Goal: Communication & Community: Answer question/provide support

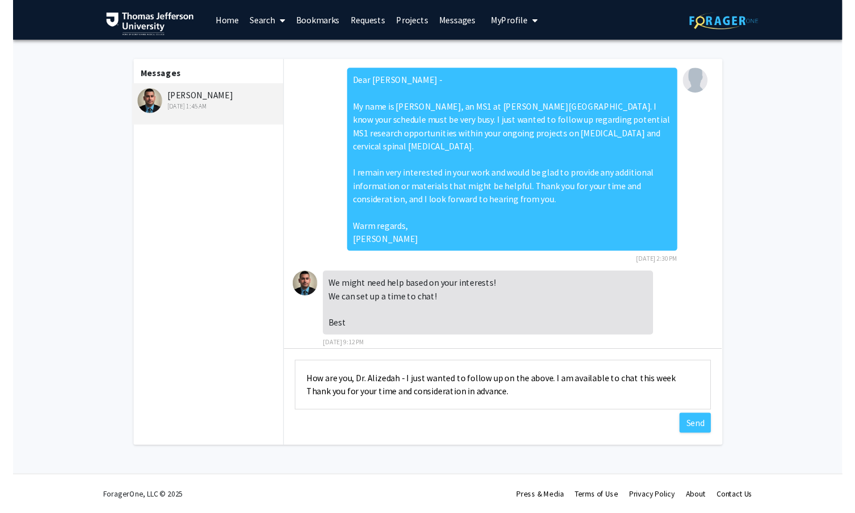
scroll to position [197, 0]
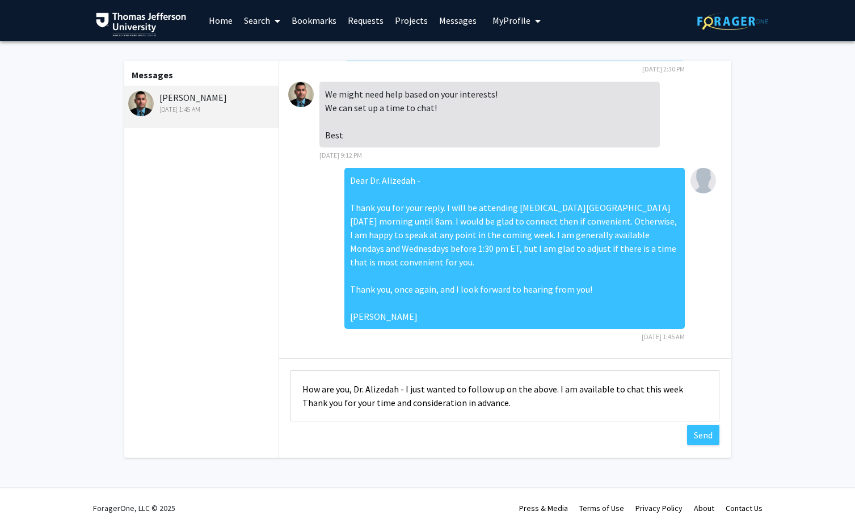
click at [527, 400] on textarea "How are you, Dr. Alizedah - I just wanted to follow up on the above. I am avail…" at bounding box center [505, 396] width 429 height 51
click at [538, 407] on textarea "How are you, Dr. Alizedah - I just wanted to follow up on the above. I am avail…" at bounding box center [505, 396] width 429 height 51
click at [668, 391] on textarea "How are you, Dr. Alizedah - I just wanted to follow up on the above. I am avail…" at bounding box center [505, 396] width 429 height 51
type textarea "How are you, Dr. Alizedah - I just wanted to follow up on the above. I am avail…"
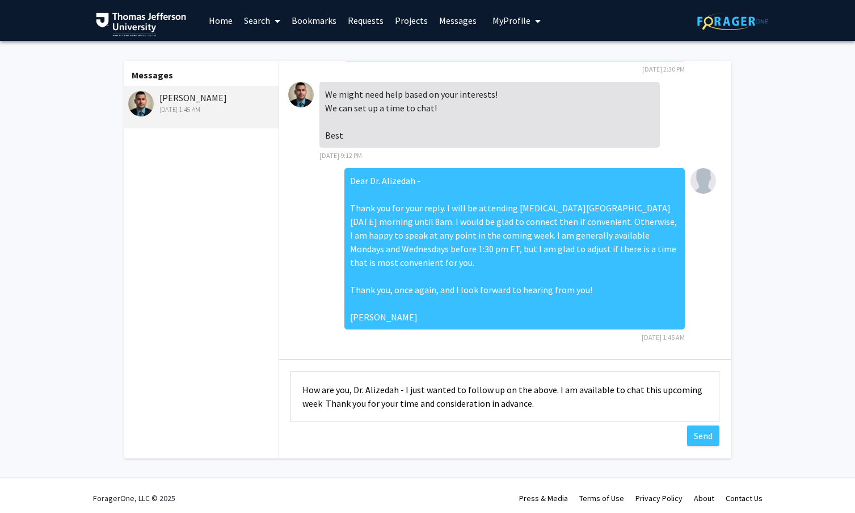
click at [528, 398] on textarea "How are you, Dr. Alizedah - I just wanted to follow up on the above. I am avail…" at bounding box center [505, 396] width 429 height 51
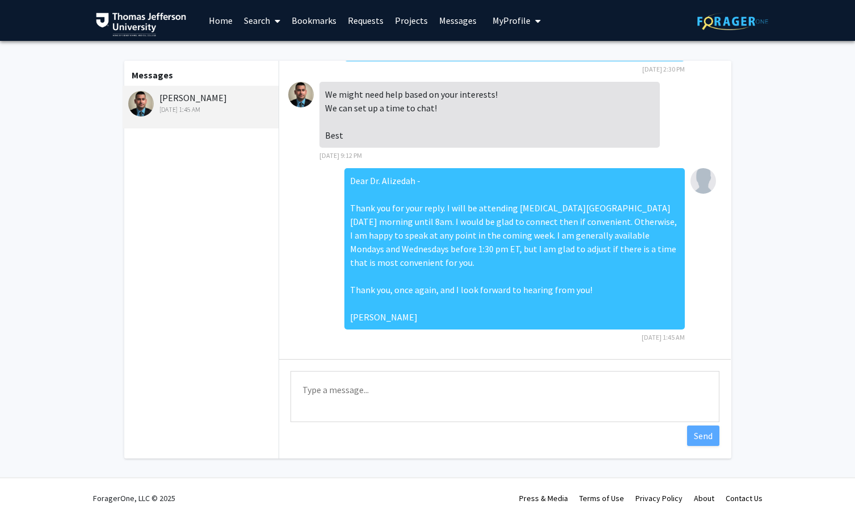
click at [378, 396] on textarea "Type a message" at bounding box center [505, 396] width 429 height 51
paste textarea "Dear [PERSON_NAME], I wanted to kindly follow up regarding a time to connect. I…"
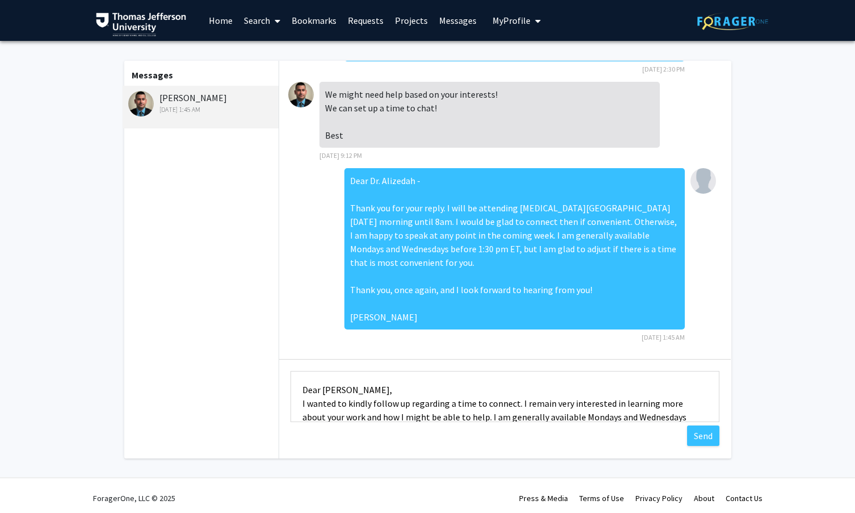
scroll to position [0, 0]
click at [386, 389] on textarea "Dear [PERSON_NAME], I wanted to kindly follow up regarding a time to connect. I…" at bounding box center [505, 396] width 429 height 51
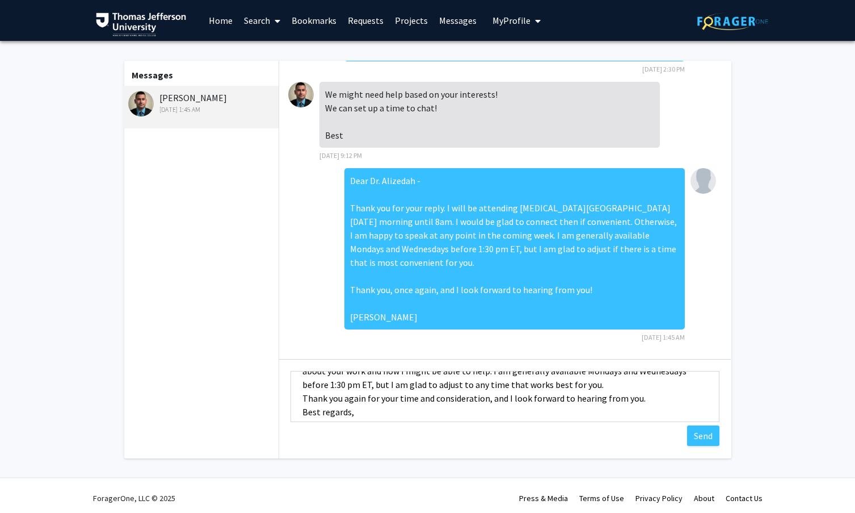
scroll to position [33, 0]
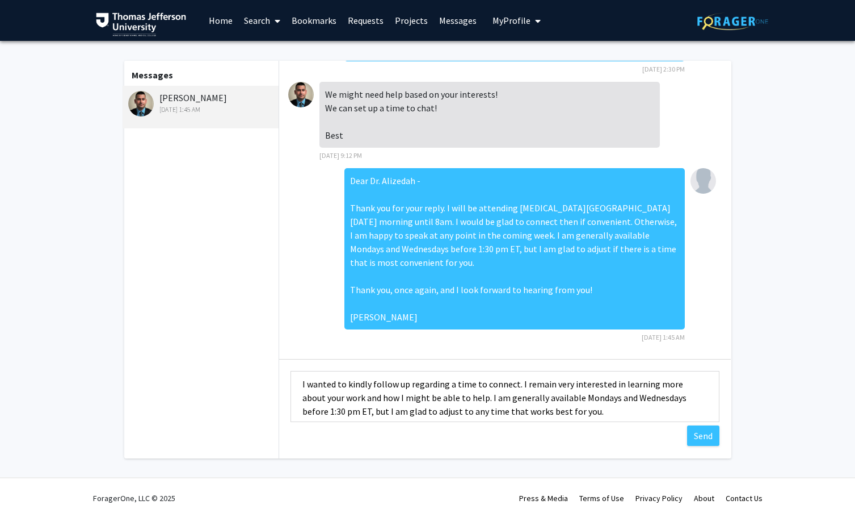
click at [563, 409] on textarea "Dear Dr. Alizedah - I wanted to kindly follow up regarding a time to connect. I…" at bounding box center [505, 396] width 429 height 51
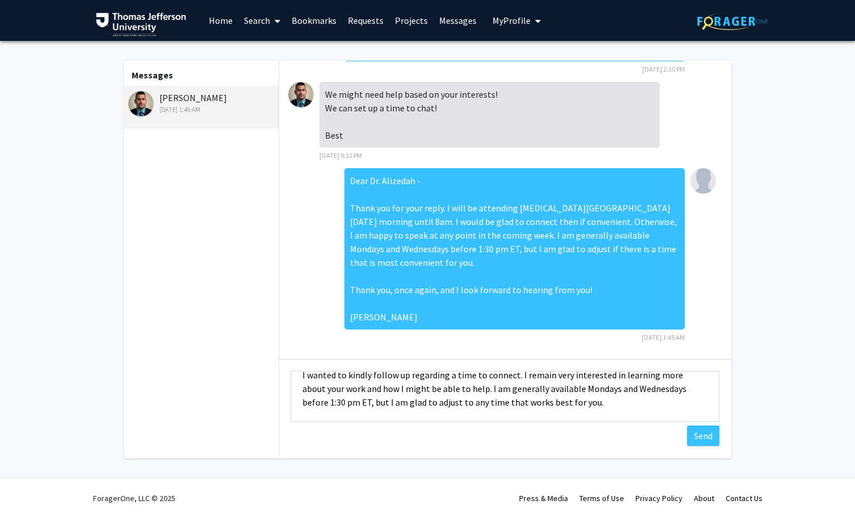
scroll to position [26, 0]
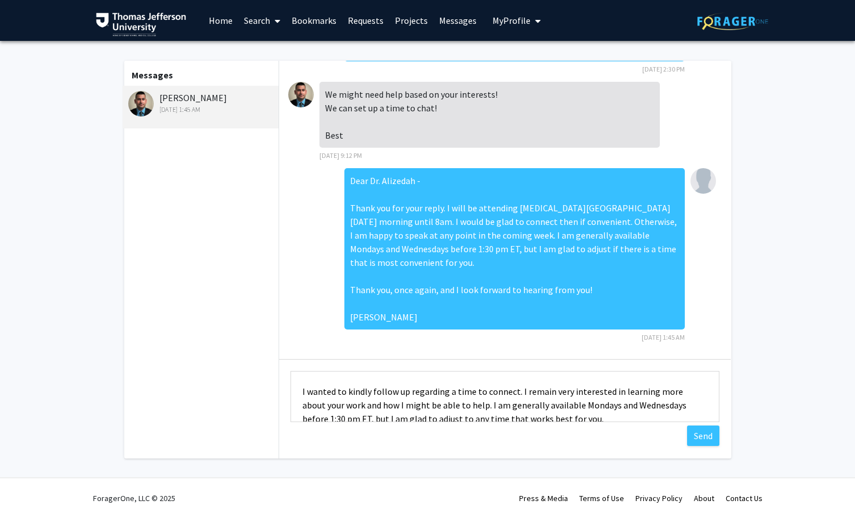
click at [312, 394] on textarea "Dear Dr. Alizedah - I wanted to kindly follow up regarding a time to connect. I…" at bounding box center [505, 396] width 429 height 51
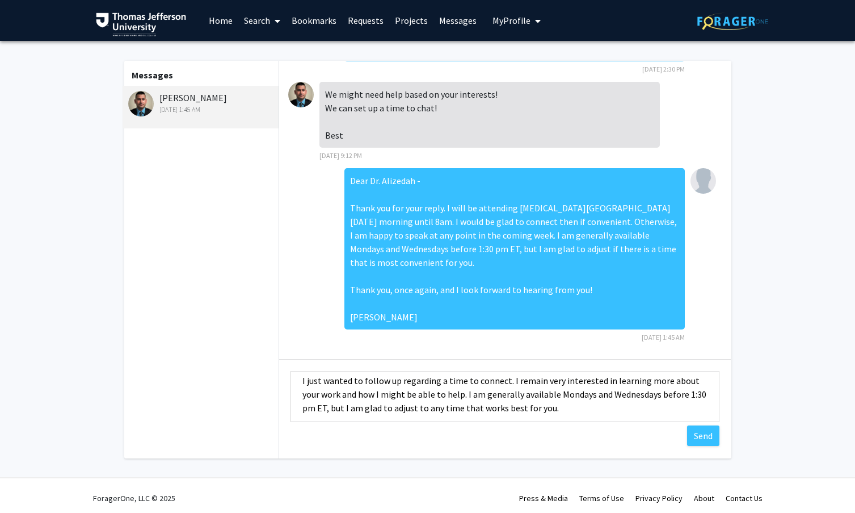
scroll to position [48, 0]
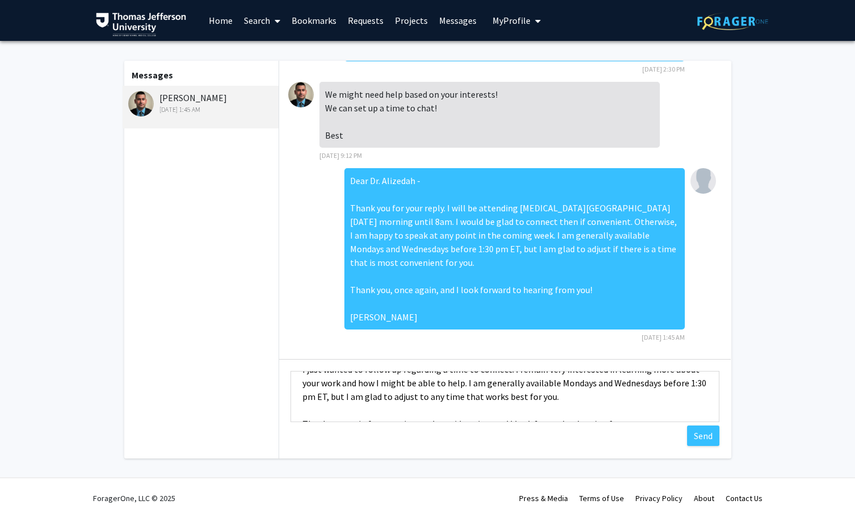
drag, startPoint x: 552, startPoint y: 397, endPoint x: 447, endPoint y: 383, distance: 106.5
click at [447, 383] on textarea "Dear Dr. Alizedah - I just wanted to follow up regarding a time to connect. I r…" at bounding box center [505, 396] width 429 height 51
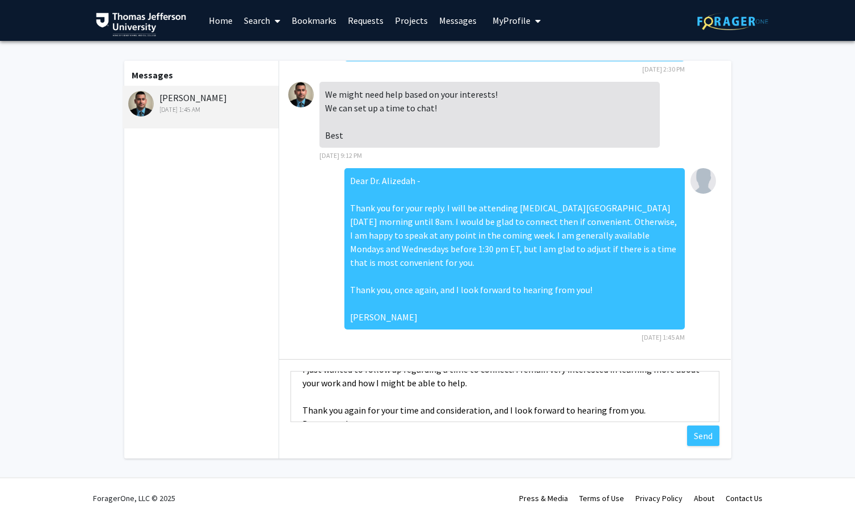
scroll to position [64, 0]
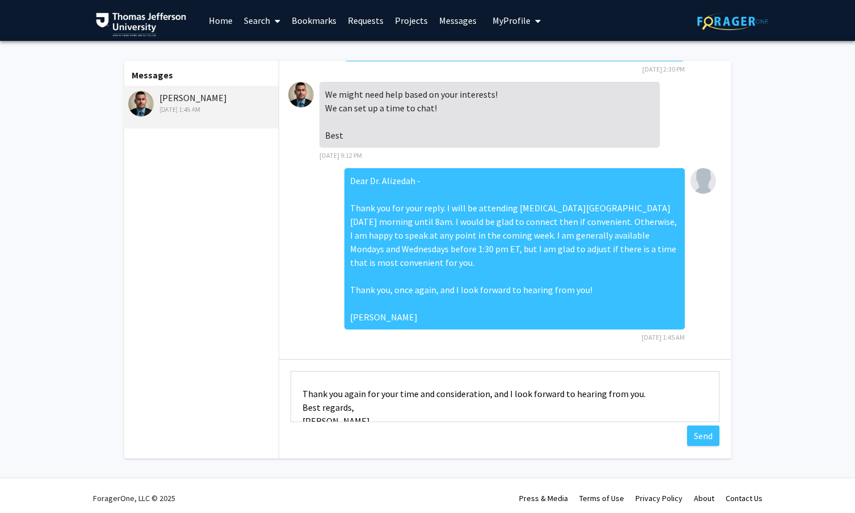
click at [298, 409] on textarea "Dear Dr. Alizedah - I just wanted to follow up regarding a time to connect. I r…" at bounding box center [505, 396] width 429 height 51
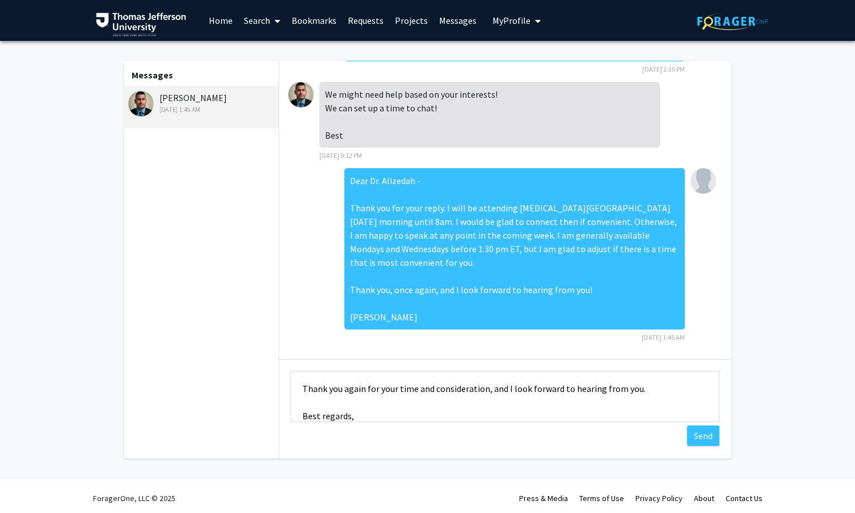
drag, startPoint x: 649, startPoint y: 392, endPoint x: 489, endPoint y: 390, distance: 160.1
click at [489, 390] on textarea "Dear Dr. Alizedah - I just wanted to follow up regarding a time to connect. I r…" at bounding box center [505, 396] width 429 height 51
click at [352, 387] on textarea "Dear Dr. Alizedah - I just wanted to follow up regarding a time to connect. I r…" at bounding box center [505, 396] width 429 height 51
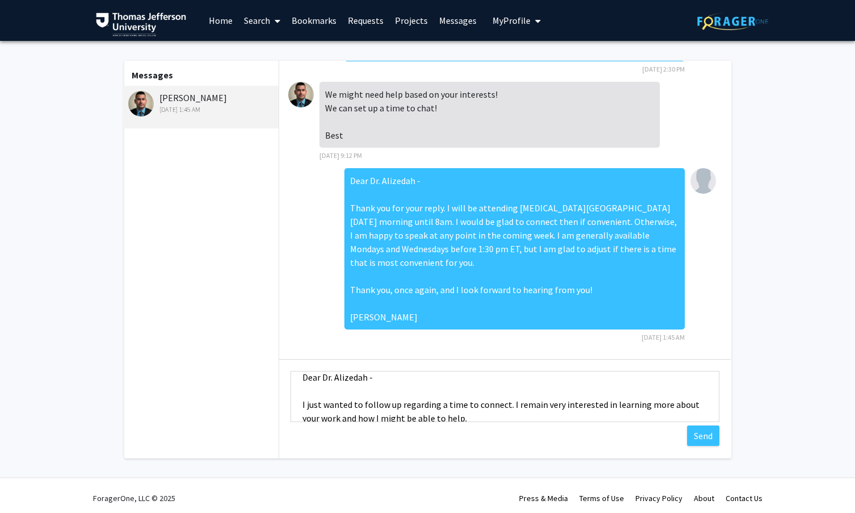
scroll to position [16, 0]
click at [307, 401] on textarea "Dear Dr. Alizedah - I just wanted to follow up regarding a time to connect. I r…" at bounding box center [505, 396] width 429 height 51
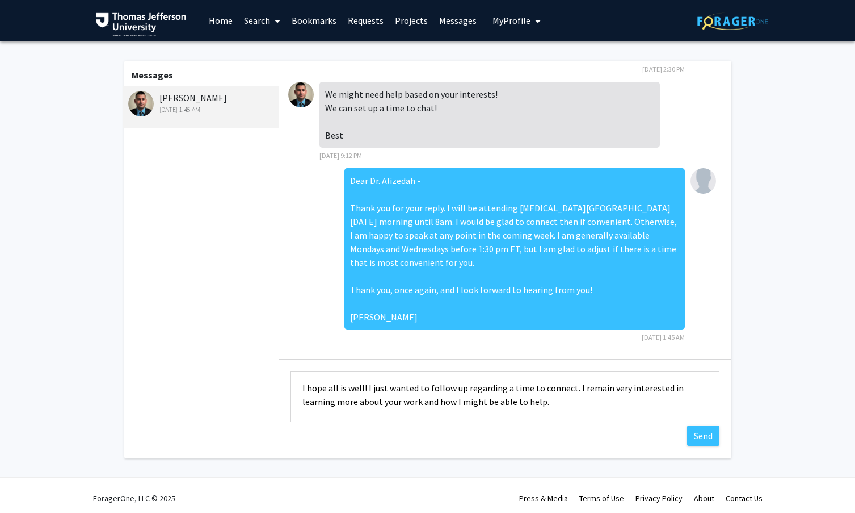
scroll to position [30, 0]
click at [546, 388] on textarea "Dear Dr. Alizedah - I hope all is well! I just wanted to follow up regarding a …" at bounding box center [505, 396] width 429 height 51
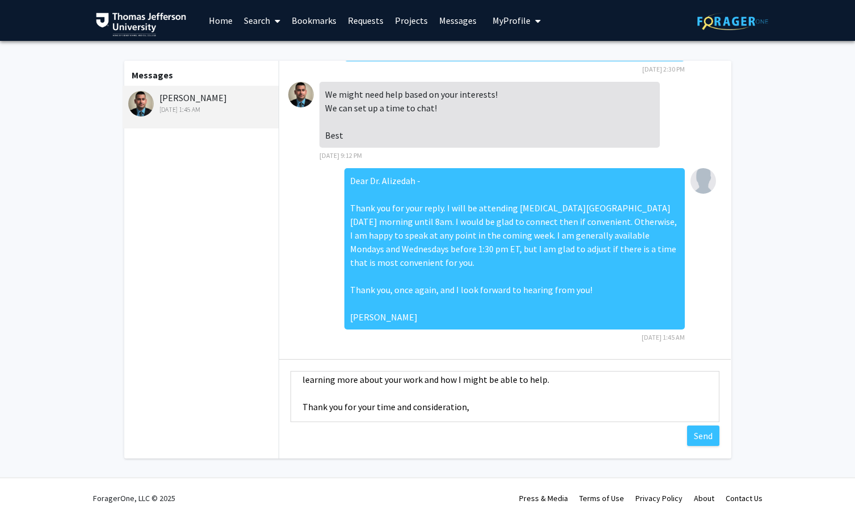
scroll to position [49, 0]
drag, startPoint x: 511, startPoint y: 383, endPoint x: 430, endPoint y: 383, distance: 81.2
click at [430, 383] on textarea "Dear Dr. Alizedah - I hope all is well! I just wanted to follow up on our conve…" at bounding box center [505, 396] width 429 height 51
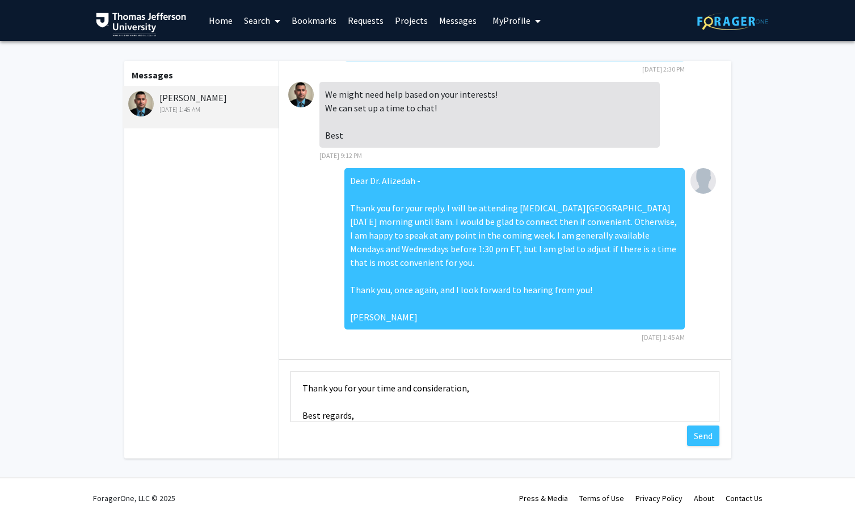
scroll to position [78, 0]
drag, startPoint x: 360, startPoint y: 409, endPoint x: 253, endPoint y: 409, distance: 106.7
click at [253, 409] on div "Messages [PERSON_NAME] [DATE] 1:45 AM Dear [PERSON_NAME] - My name is [PERSON_N…" at bounding box center [428, 259] width 628 height 397
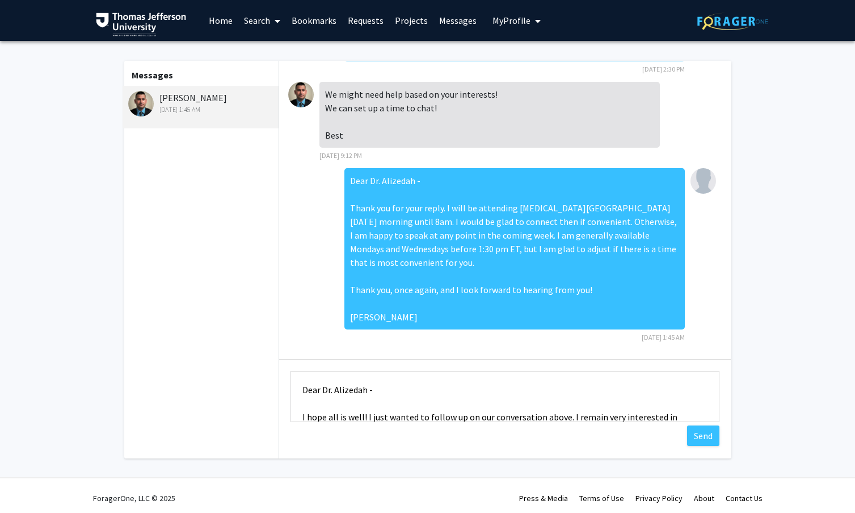
scroll to position [0, 0]
click at [301, 417] on textarea "Dear Dr. Alizedah - I hope all is well! I just wanted to follow up on our conve…" at bounding box center [505, 396] width 429 height 51
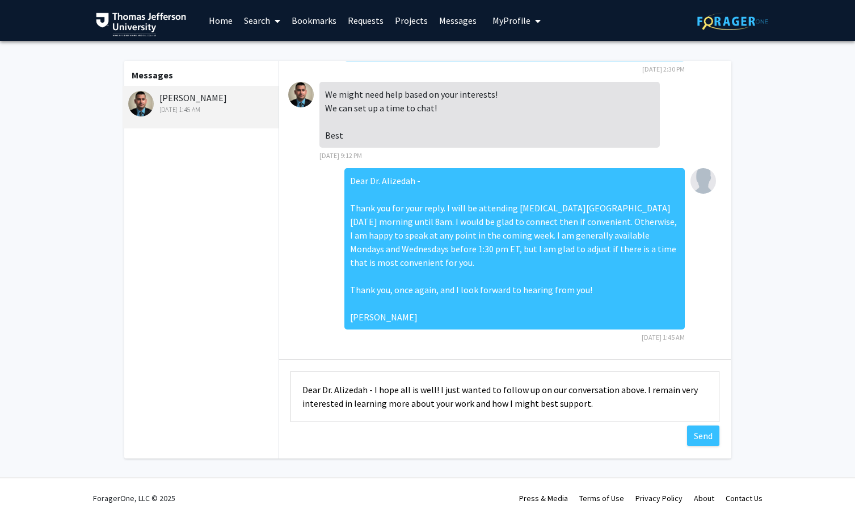
drag, startPoint x: 387, startPoint y: 406, endPoint x: 269, endPoint y: 320, distance: 146.2
click at [269, 320] on div "Messages [PERSON_NAME] [DATE] 1:45 AM Dear [PERSON_NAME] - My name is [PERSON_N…" at bounding box center [428, 259] width 628 height 397
click at [603, 409] on textarea "Dear Dr. Alizedah - I hope all is well! I just wanted to follow up on our conve…" at bounding box center [505, 396] width 429 height 51
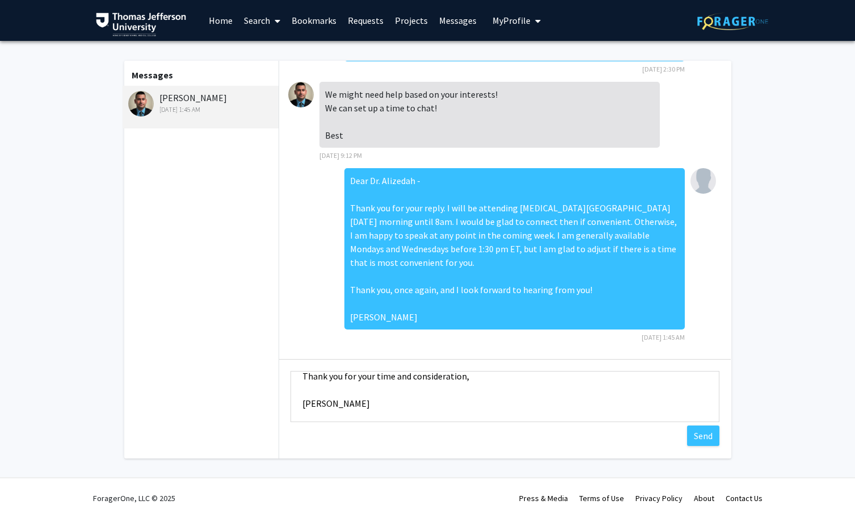
scroll to position [54, 0]
type textarea "Dear Dr. Alizedah - I hope all is well! I just wanted to follow up on our conve…"
click at [696, 434] on button "Send" at bounding box center [703, 435] width 32 height 20
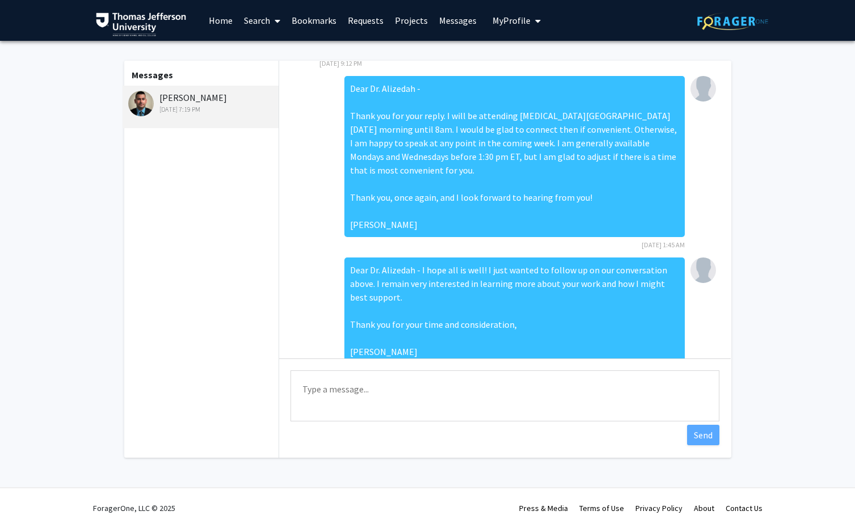
scroll to position [0, 0]
